Goal: Task Accomplishment & Management: Use online tool/utility

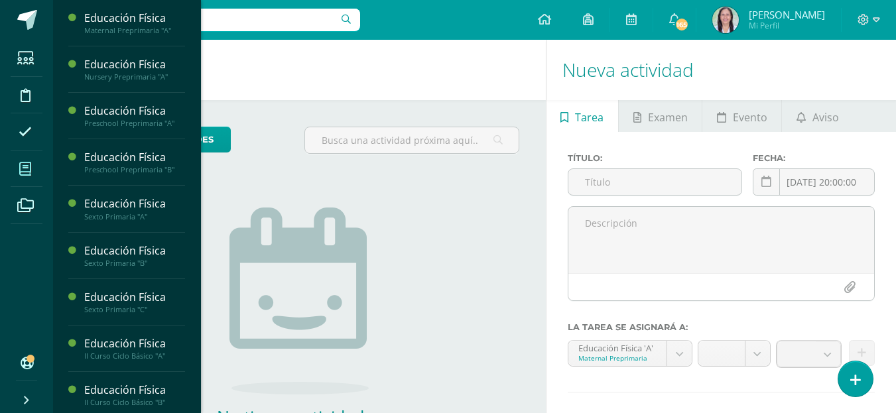
click at [31, 172] on icon at bounding box center [25, 169] width 12 height 13
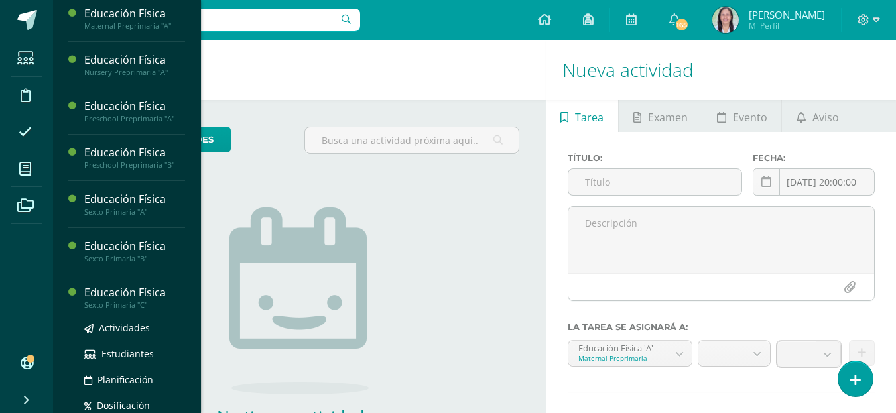
scroll to position [5, 0]
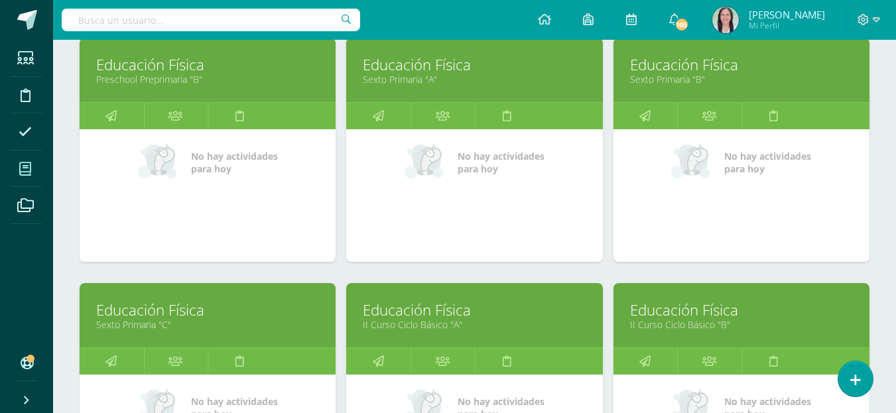
scroll to position [597, 0]
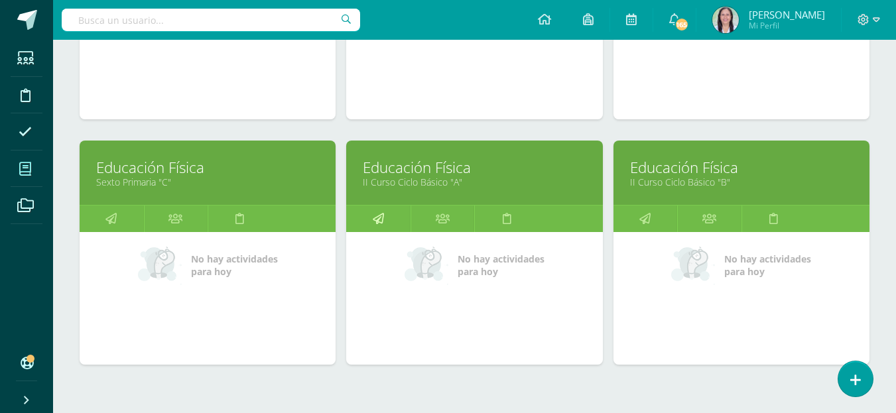
click at [380, 218] on icon at bounding box center [378, 219] width 11 height 26
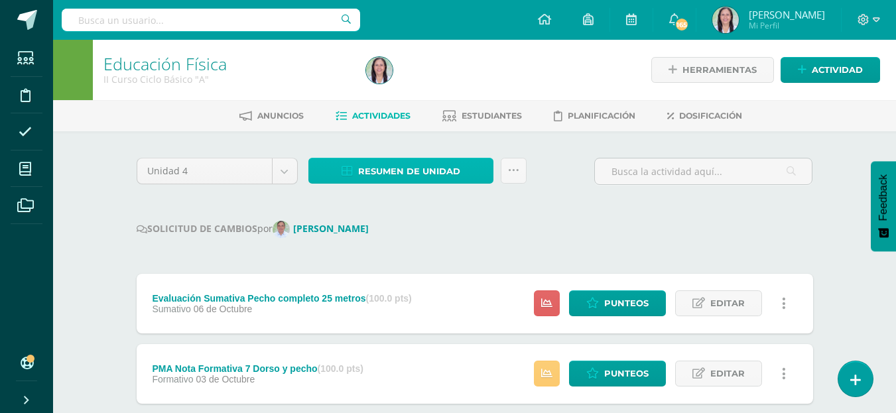
click at [427, 169] on span "Resumen de unidad" at bounding box center [409, 171] width 102 height 25
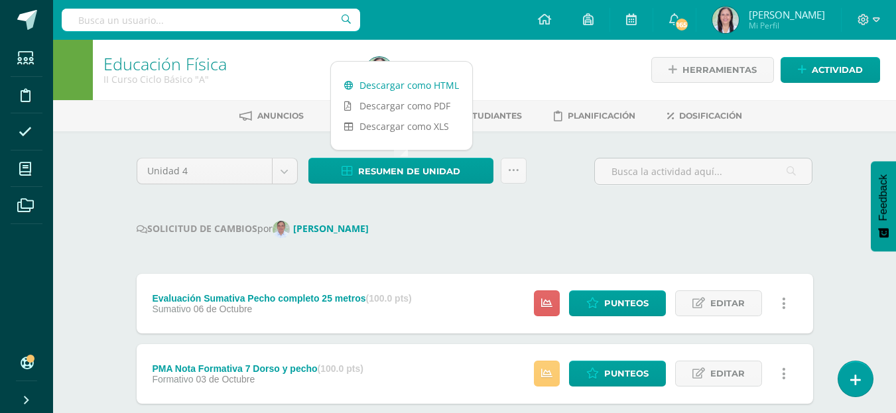
click at [423, 82] on link "Descargar como HTML" at bounding box center [401, 85] width 141 height 21
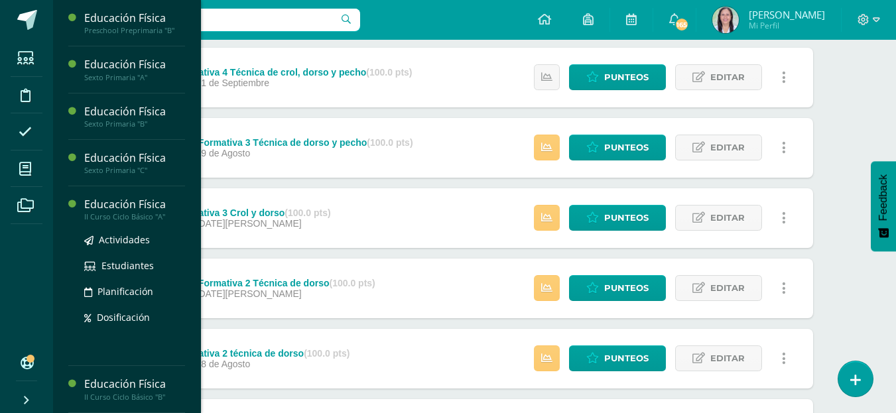
scroll to position [1134, 0]
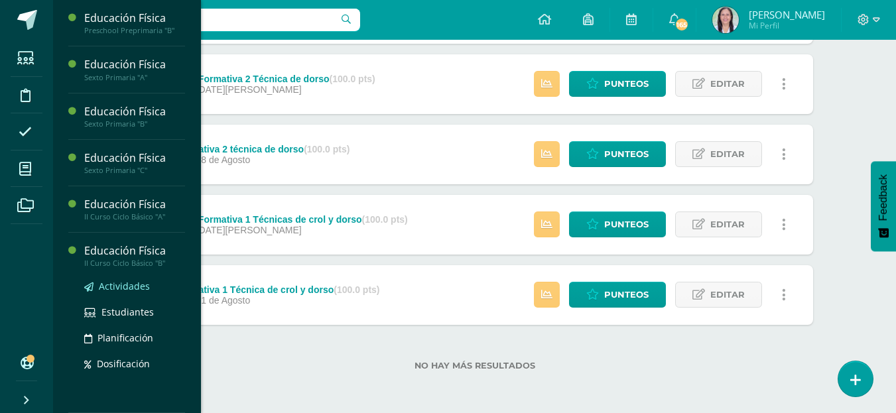
click at [127, 286] on span "Actividades" at bounding box center [124, 286] width 51 height 13
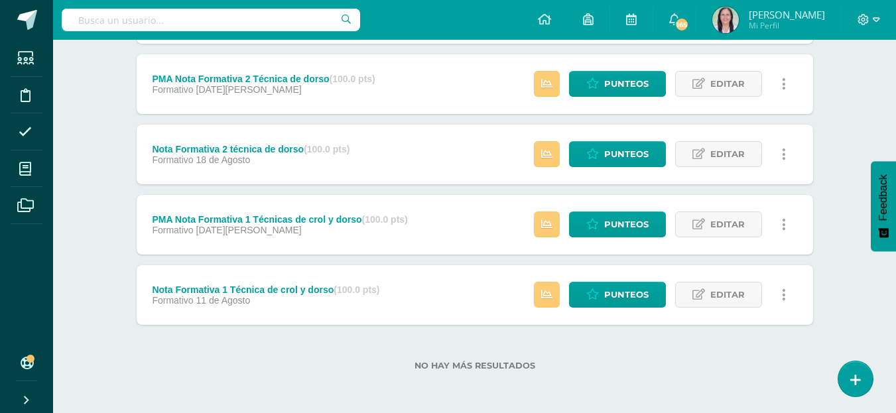
scroll to position [5, 0]
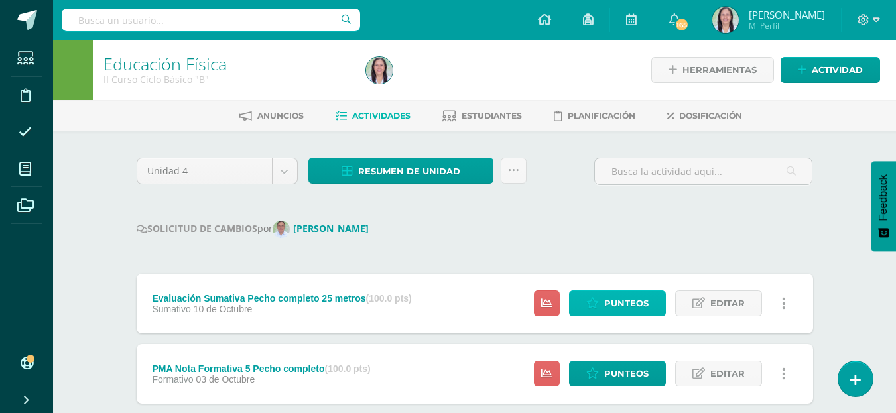
click at [630, 303] on span "Punteos" at bounding box center [626, 303] width 44 height 25
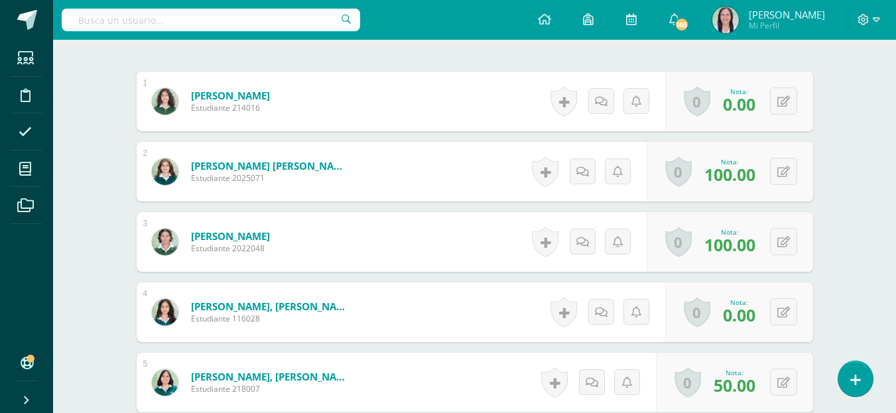
scroll to position [403, 0]
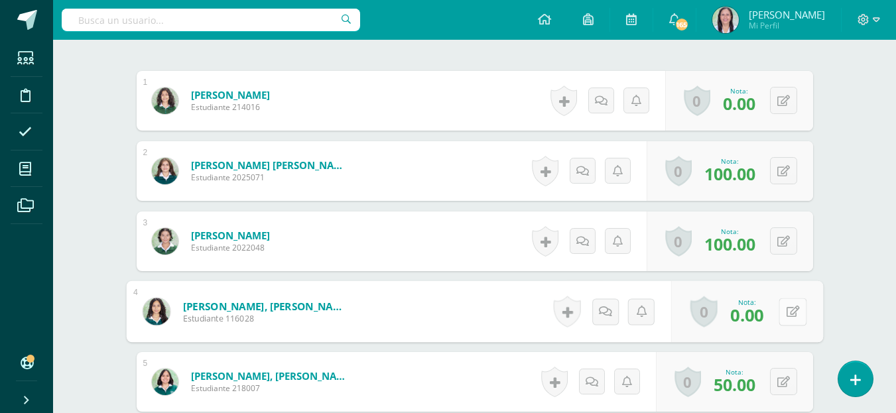
click at [777, 312] on div "0 Logros Logros obtenidos Aún no hay logros agregados Nota: 0.00" at bounding box center [747, 312] width 152 height 62
click at [793, 312] on icon at bounding box center [792, 310] width 13 height 11
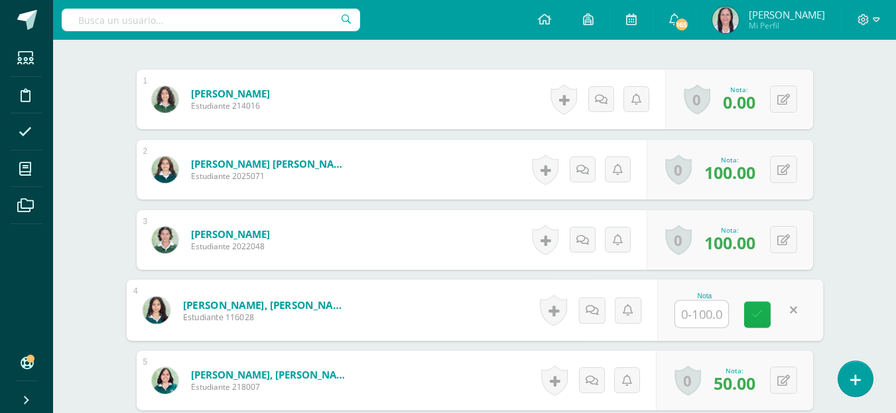
click at [754, 315] on icon at bounding box center [758, 314] width 12 height 11
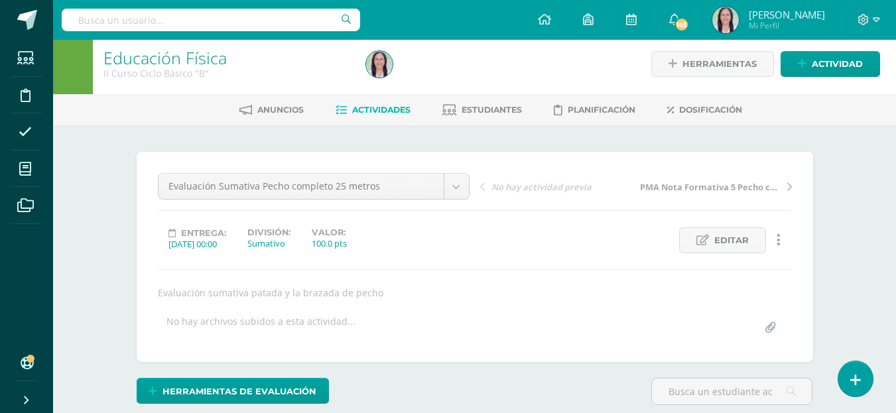
scroll to position [0, 0]
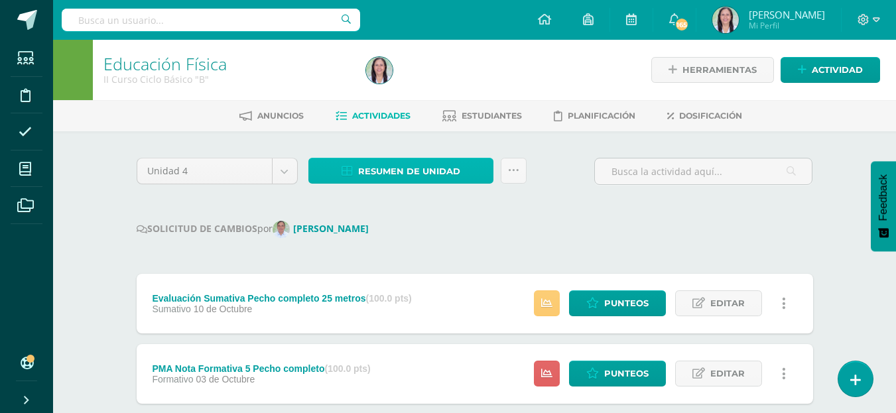
click at [446, 171] on span "Resumen de unidad" at bounding box center [409, 171] width 102 height 25
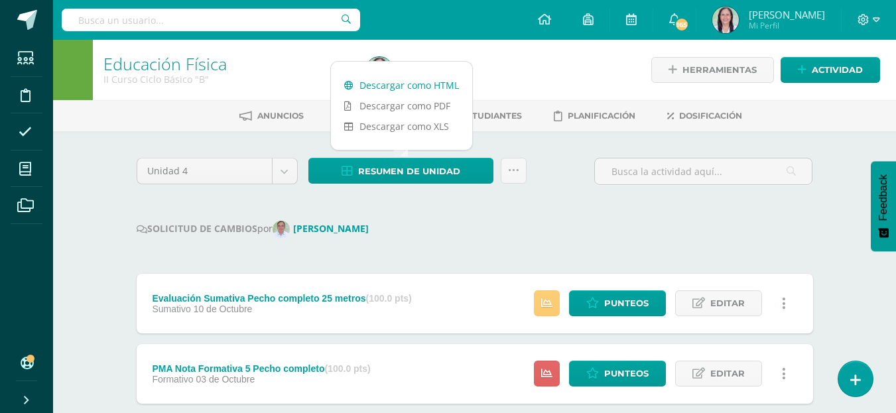
click at [422, 84] on link "Descargar como HTML" at bounding box center [401, 85] width 141 height 21
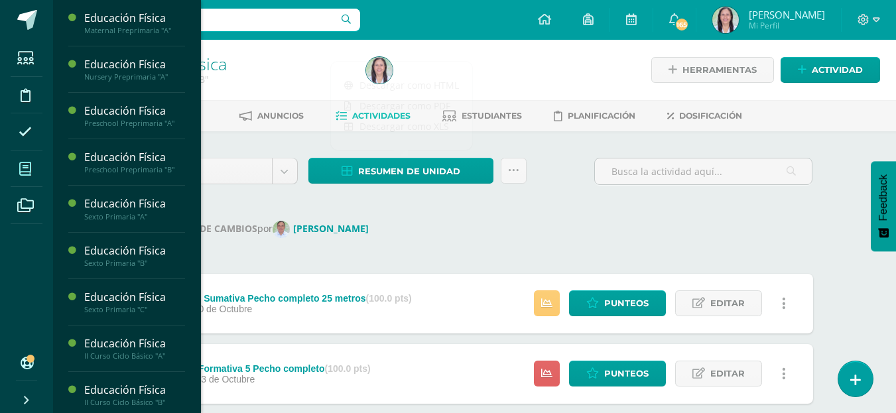
click at [29, 171] on icon at bounding box center [25, 169] width 12 height 13
